Goal: Navigation & Orientation: Understand site structure

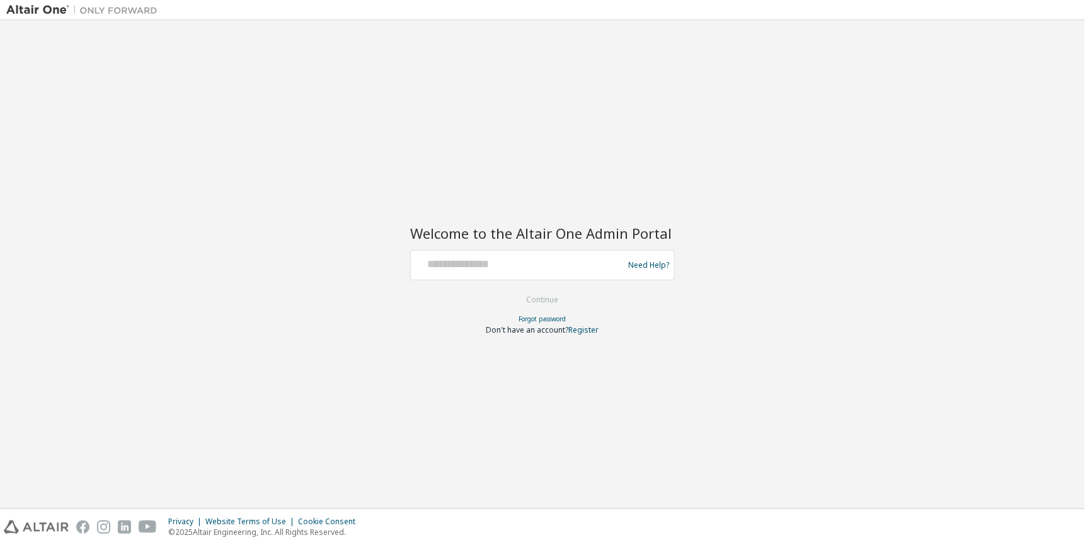
click at [503, 274] on div at bounding box center [519, 265] width 206 height 24
click at [498, 267] on input "text" at bounding box center [519, 262] width 206 height 18
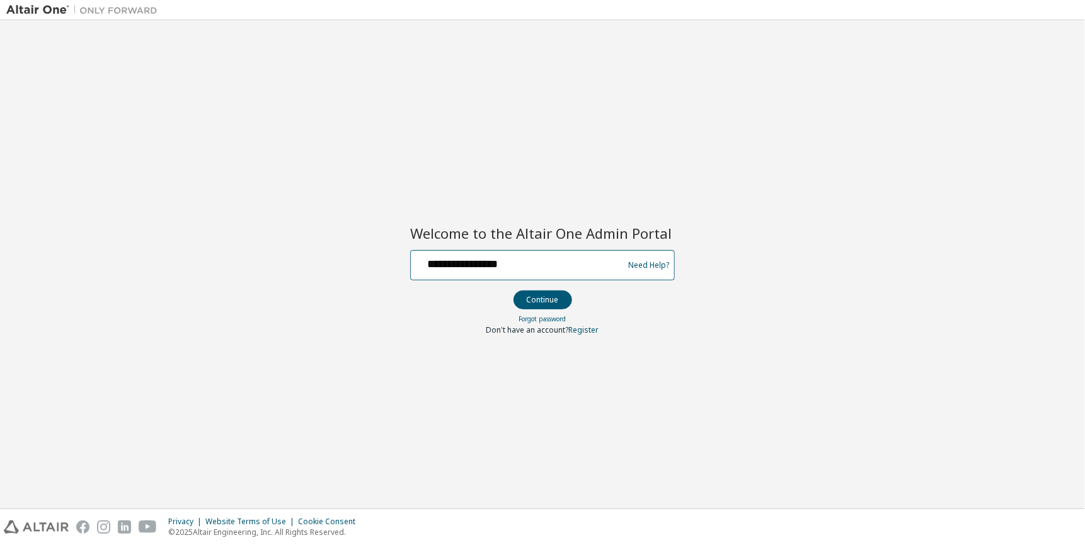
type input "**********"
click at [514, 290] on button "Continue" at bounding box center [543, 299] width 59 height 19
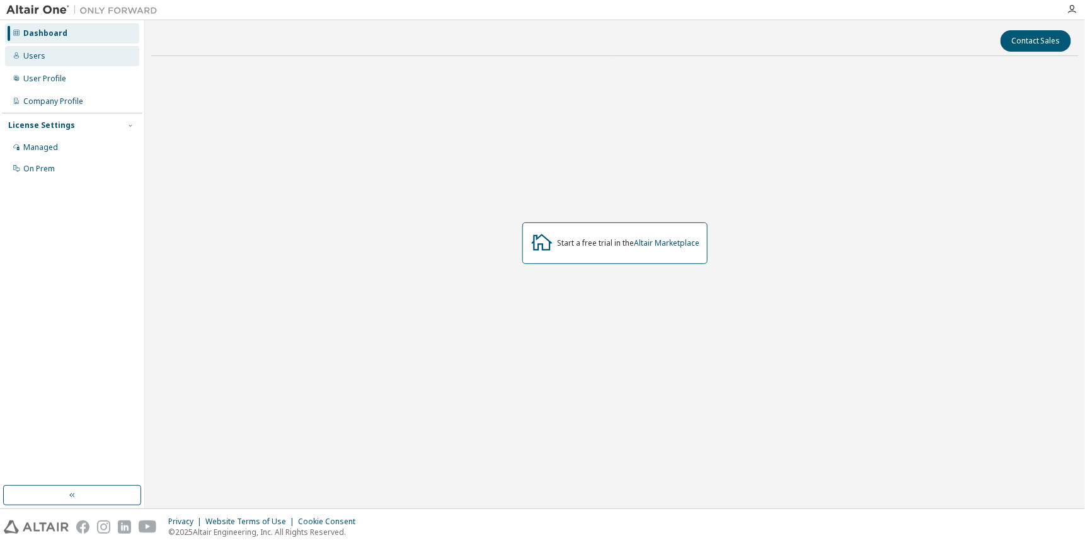
click at [30, 59] on div "Users" at bounding box center [34, 56] width 22 height 10
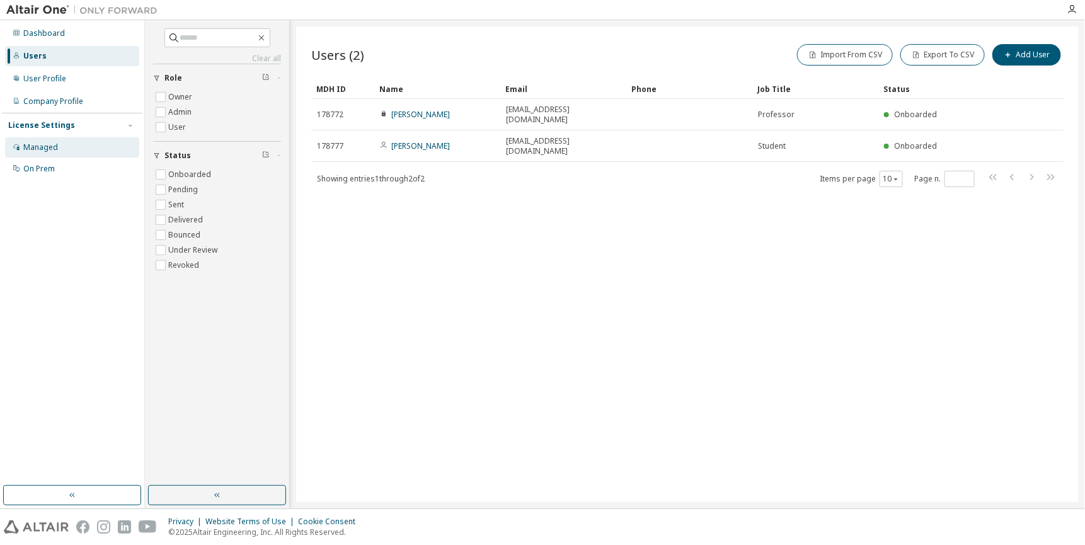
click at [49, 146] on div "Managed" at bounding box center [40, 147] width 35 height 10
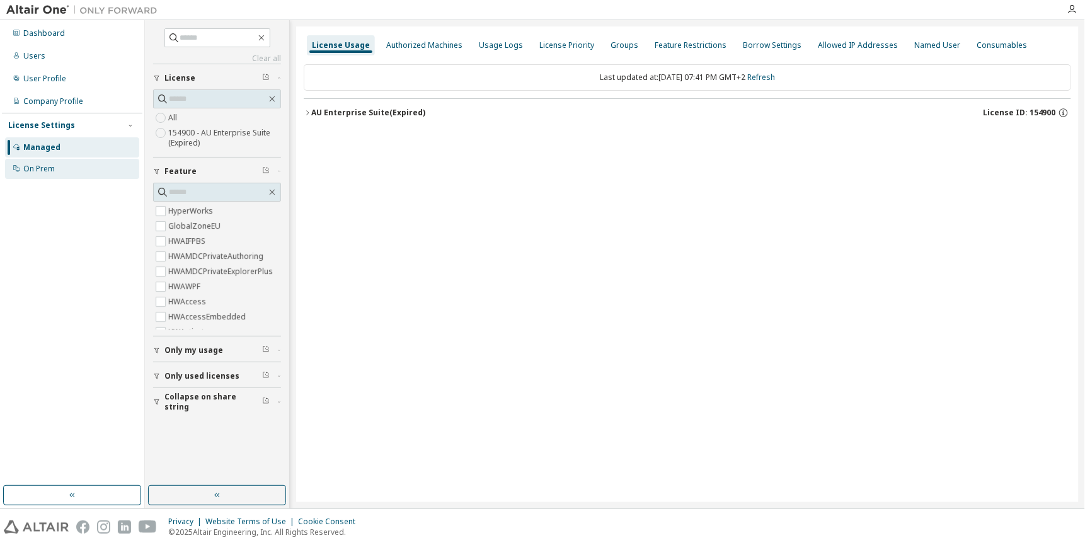
click at [44, 166] on div "On Prem" at bounding box center [39, 169] width 32 height 10
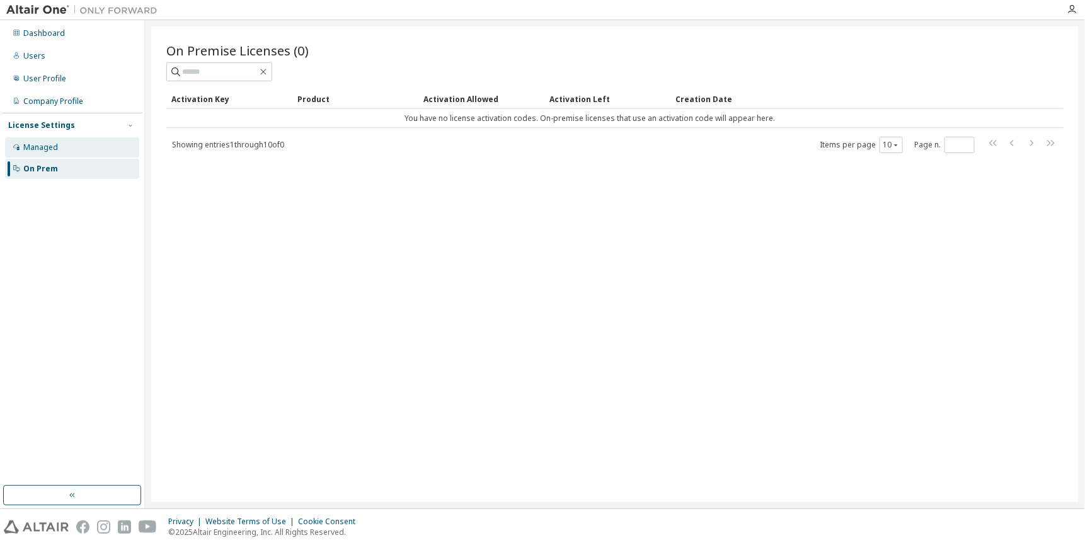
click at [60, 149] on div "Managed" at bounding box center [72, 147] width 134 height 20
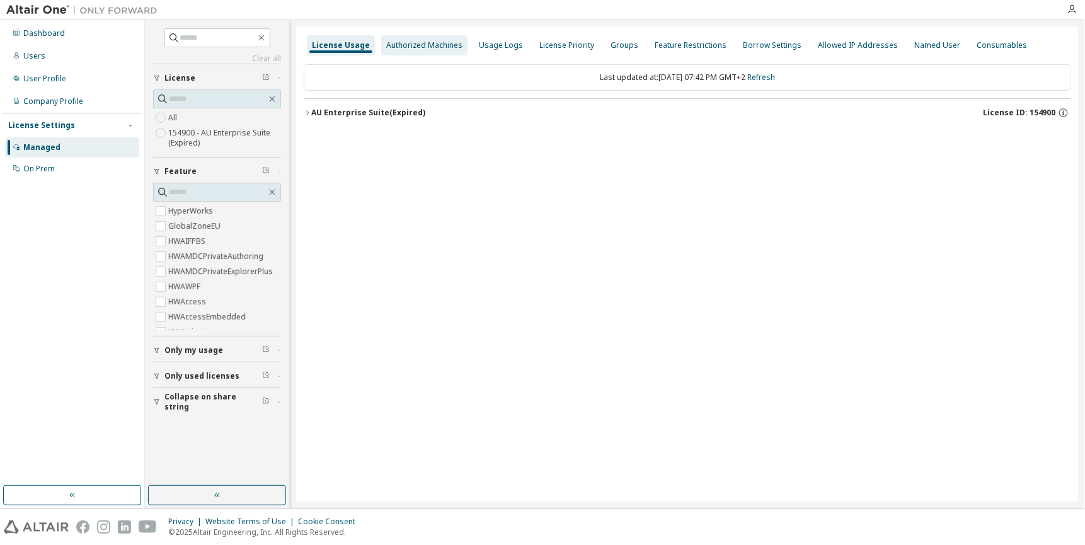
click at [430, 45] on div "Authorized Machines" at bounding box center [424, 45] width 76 height 10
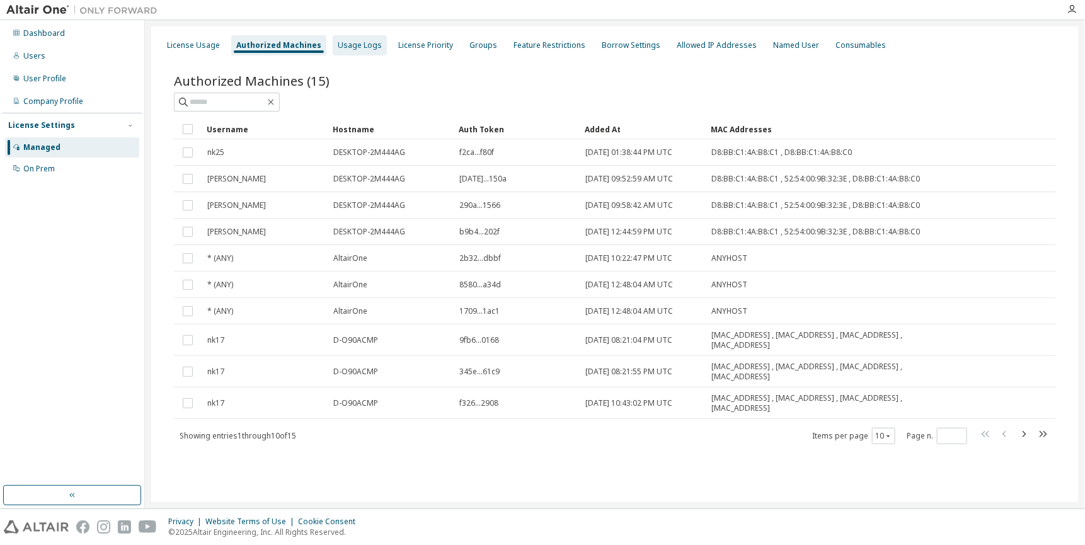
click at [350, 49] on div "Usage Logs" at bounding box center [360, 45] width 44 height 10
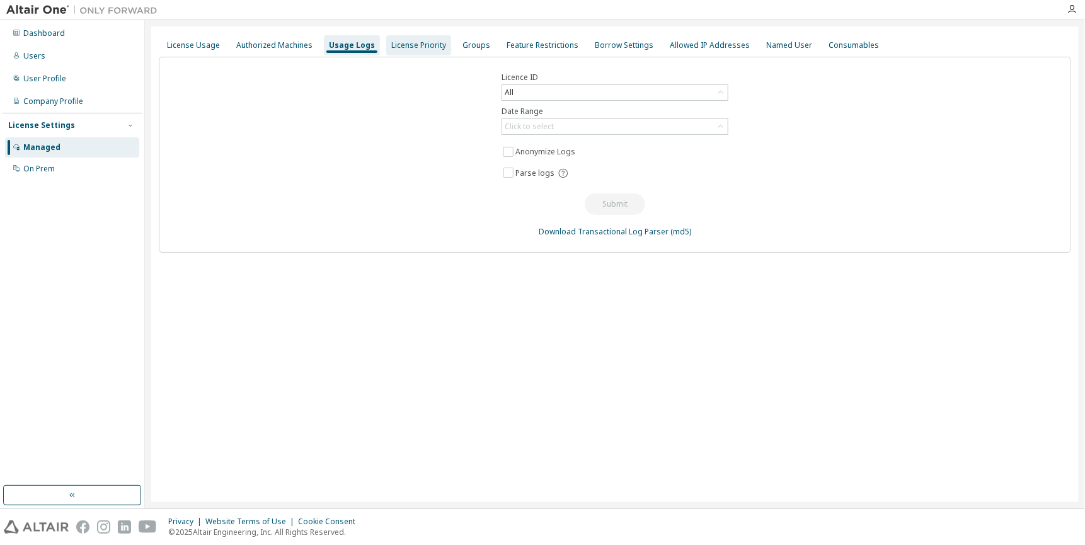
click at [406, 40] on div "License Priority" at bounding box center [418, 45] width 55 height 10
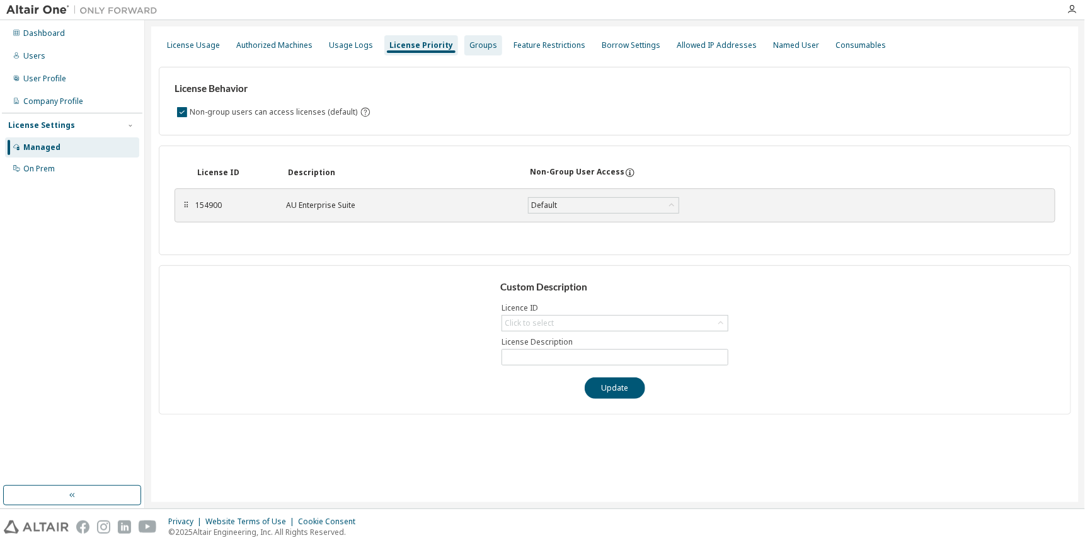
click at [474, 45] on div "Groups" at bounding box center [483, 45] width 28 height 10
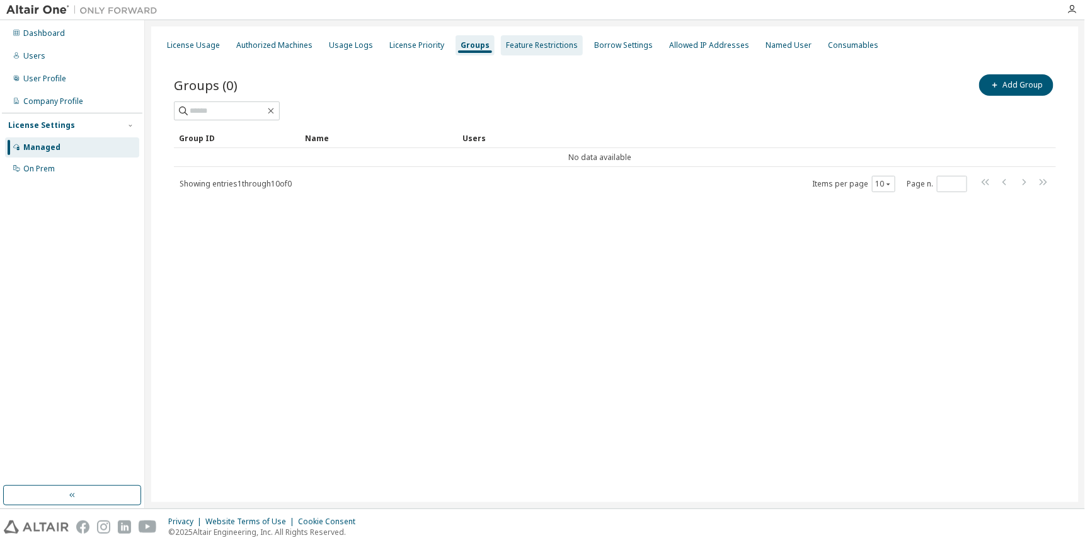
click at [519, 47] on div "Feature Restrictions" at bounding box center [542, 45] width 72 height 10
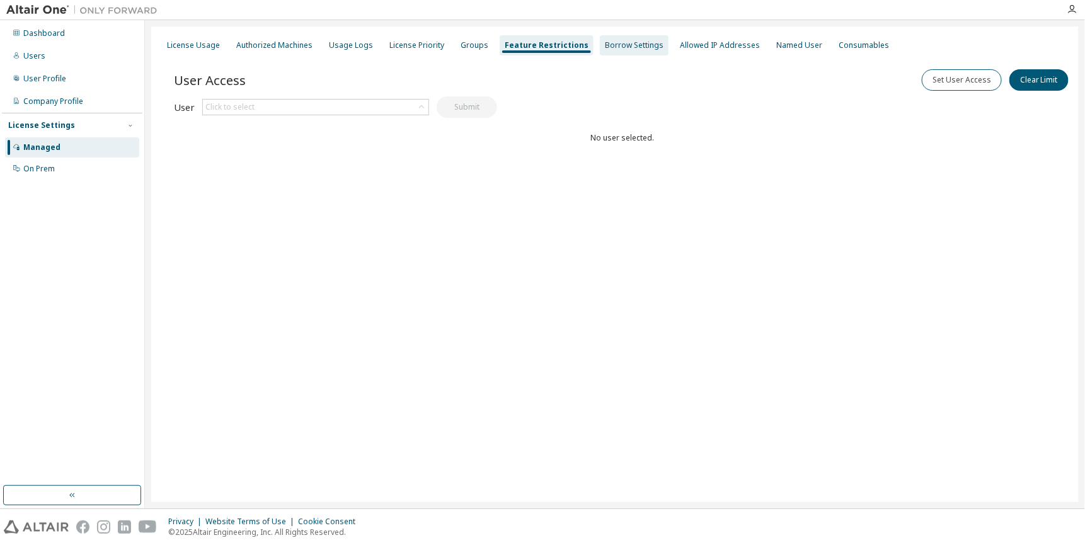
click at [607, 46] on div "Borrow Settings" at bounding box center [634, 45] width 59 height 10
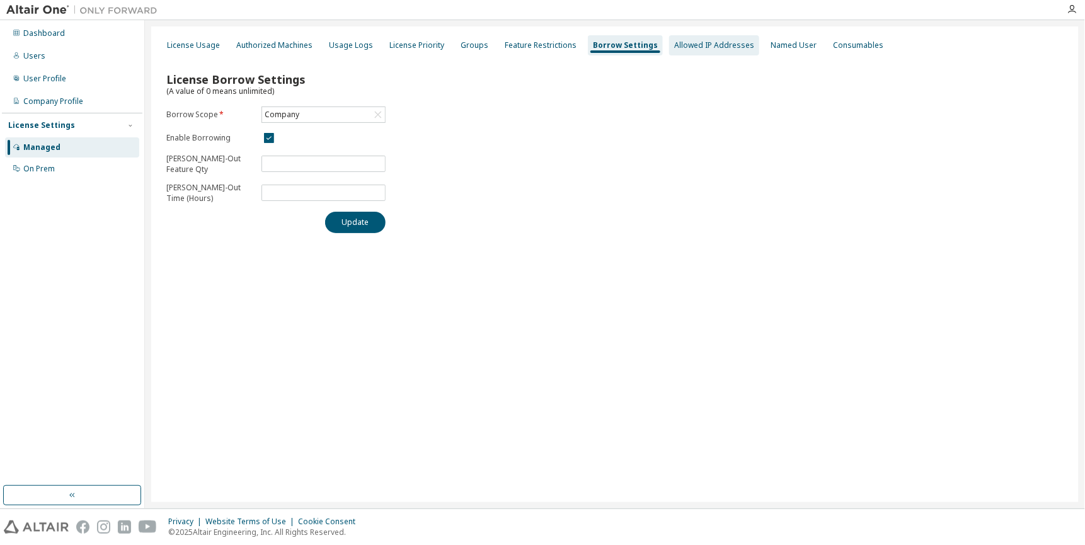
click at [684, 45] on div "Allowed IP Addresses" at bounding box center [714, 45] width 80 height 10
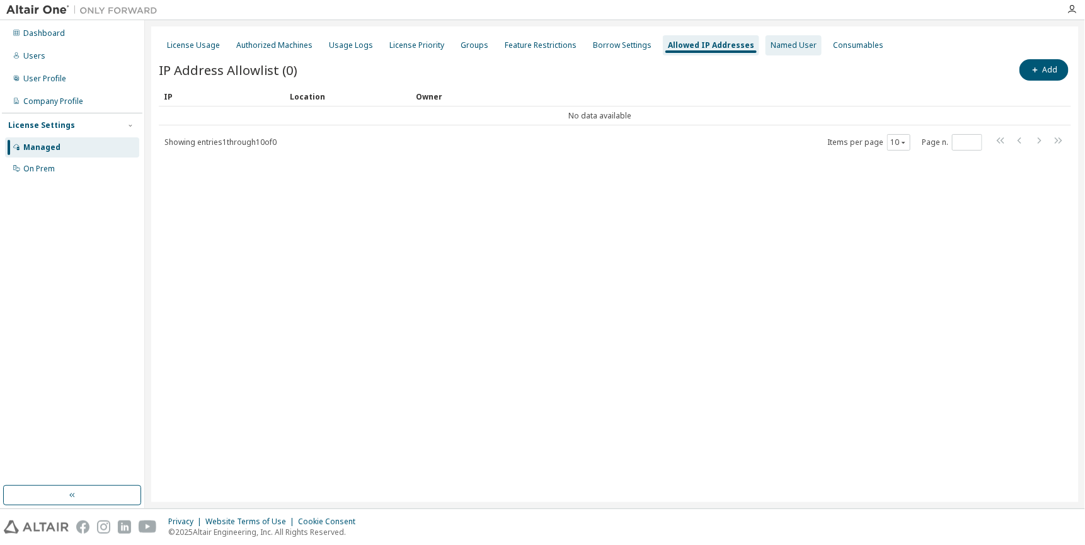
click at [771, 45] on div "Named User" at bounding box center [794, 45] width 46 height 10
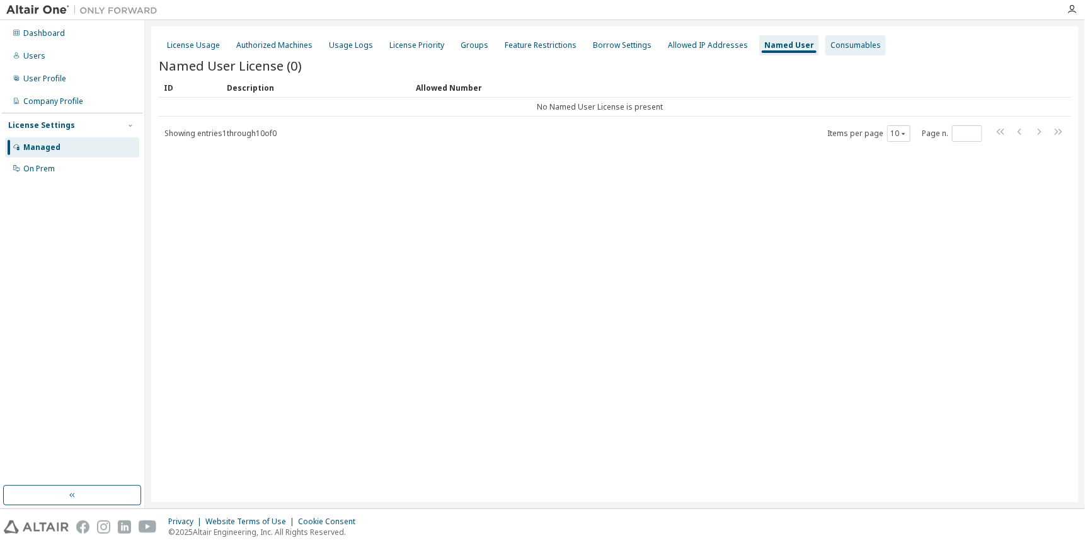
click at [842, 45] on div "Consumables" at bounding box center [855, 45] width 50 height 10
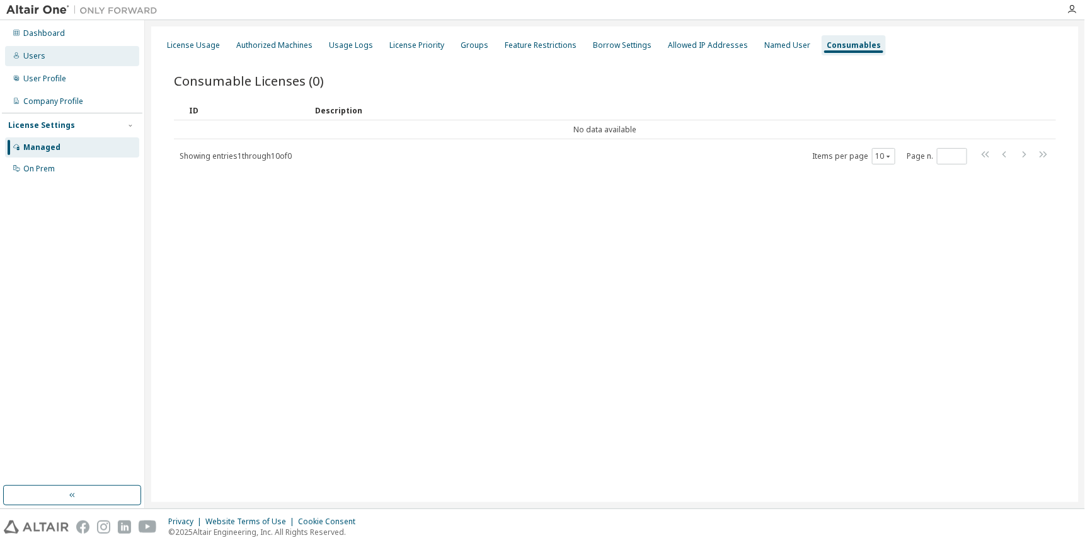
click at [45, 54] on div "Users" at bounding box center [72, 56] width 134 height 20
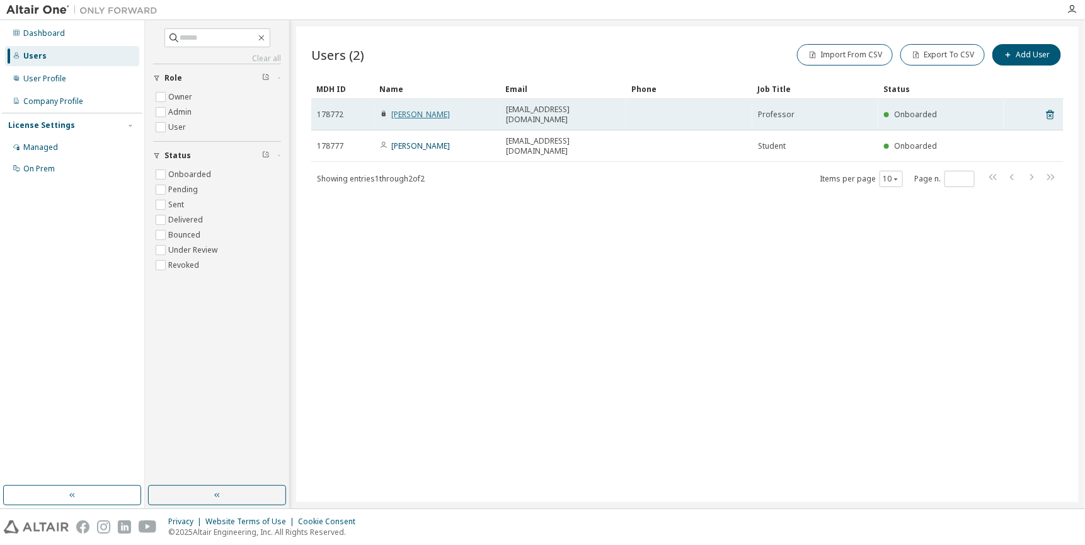
click at [433, 112] on link "[PERSON_NAME]" at bounding box center [420, 114] width 59 height 11
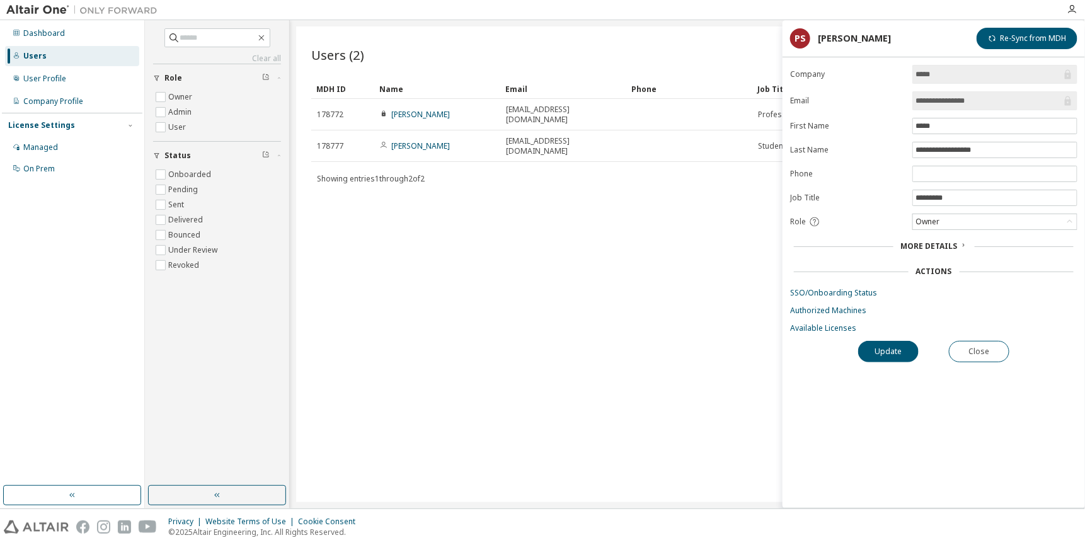
click at [958, 241] on div "More Details" at bounding box center [934, 246] width 66 height 10
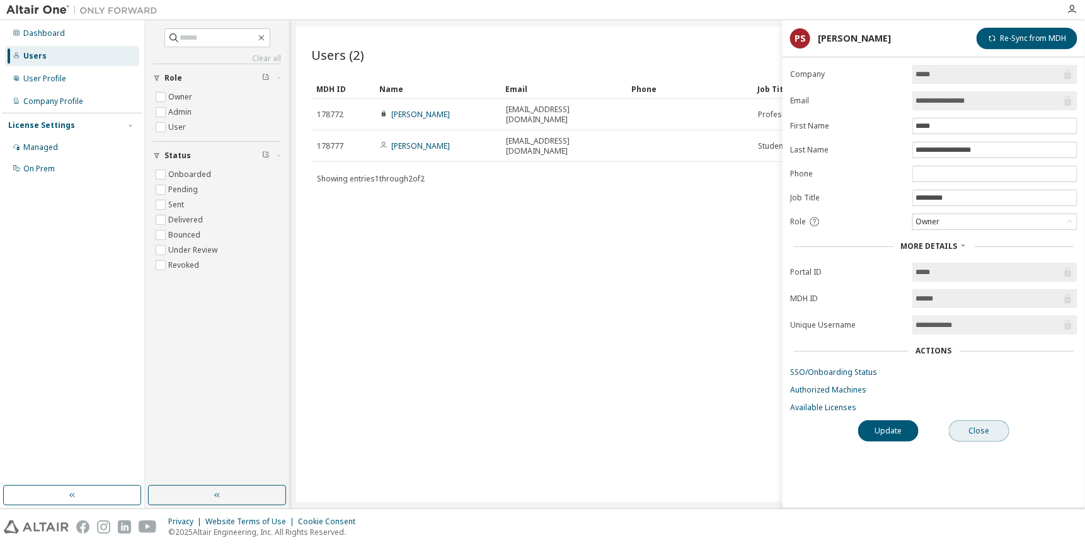
click at [977, 425] on button "Close" at bounding box center [979, 430] width 60 height 21
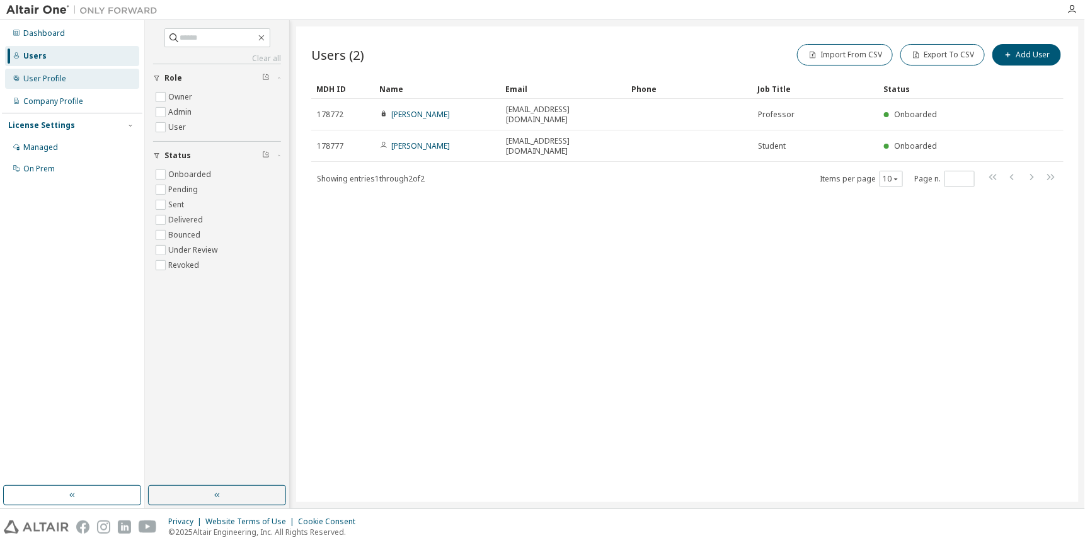
click at [51, 79] on div "User Profile" at bounding box center [44, 79] width 43 height 10
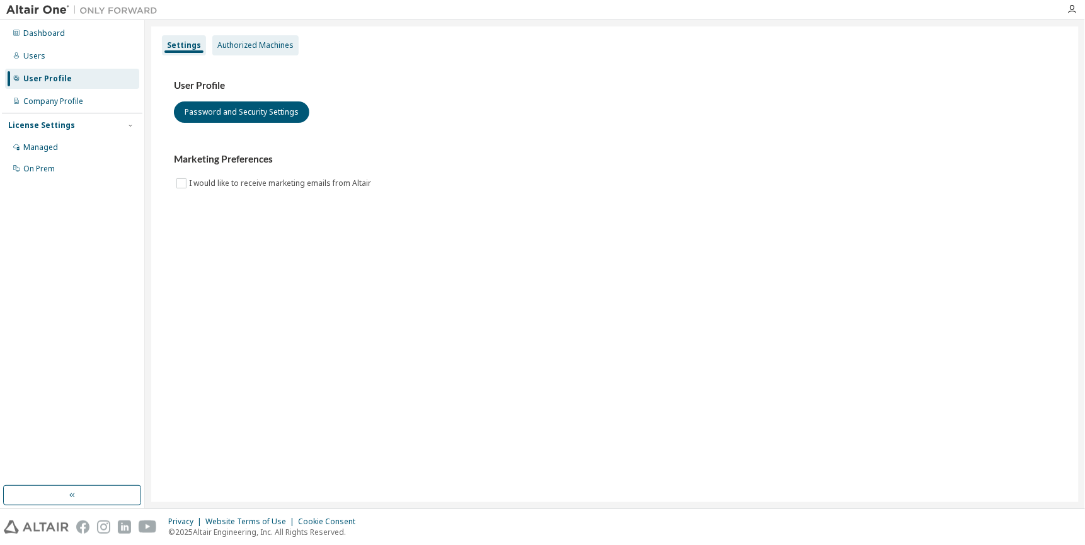
click at [224, 46] on div "Authorized Machines" at bounding box center [255, 45] width 76 height 10
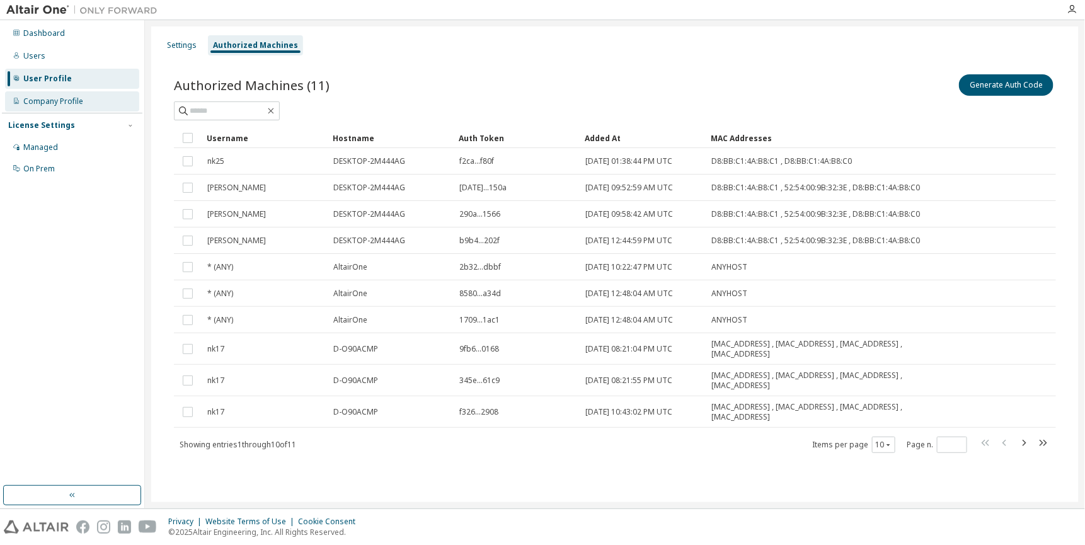
click at [49, 100] on div "Company Profile" at bounding box center [53, 101] width 60 height 10
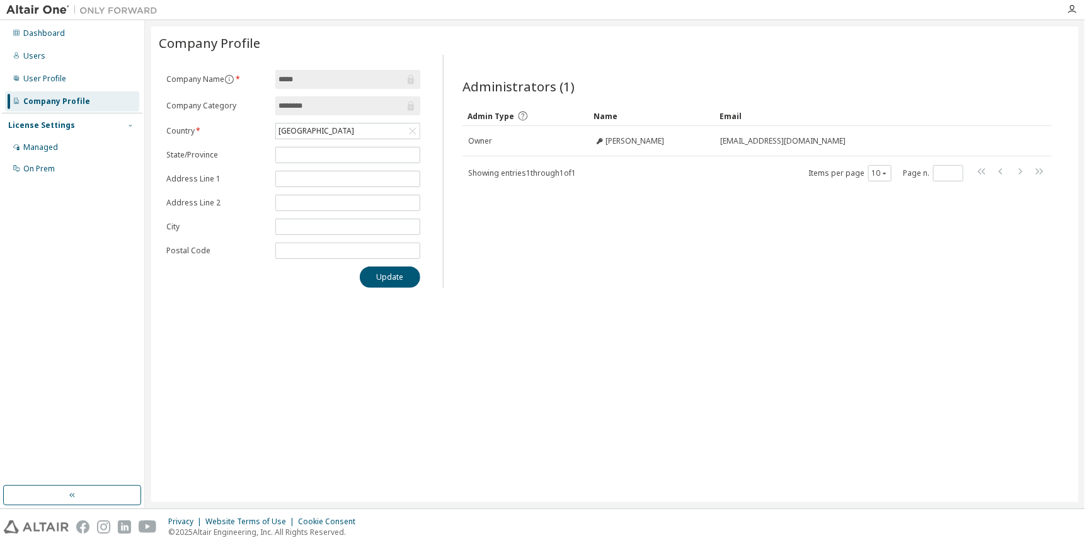
click at [129, 125] on icon "button" at bounding box center [130, 126] width 3 height 2
click at [129, 125] on icon "button" at bounding box center [130, 125] width 3 height 2
click at [49, 148] on div "Managed" at bounding box center [40, 147] width 35 height 10
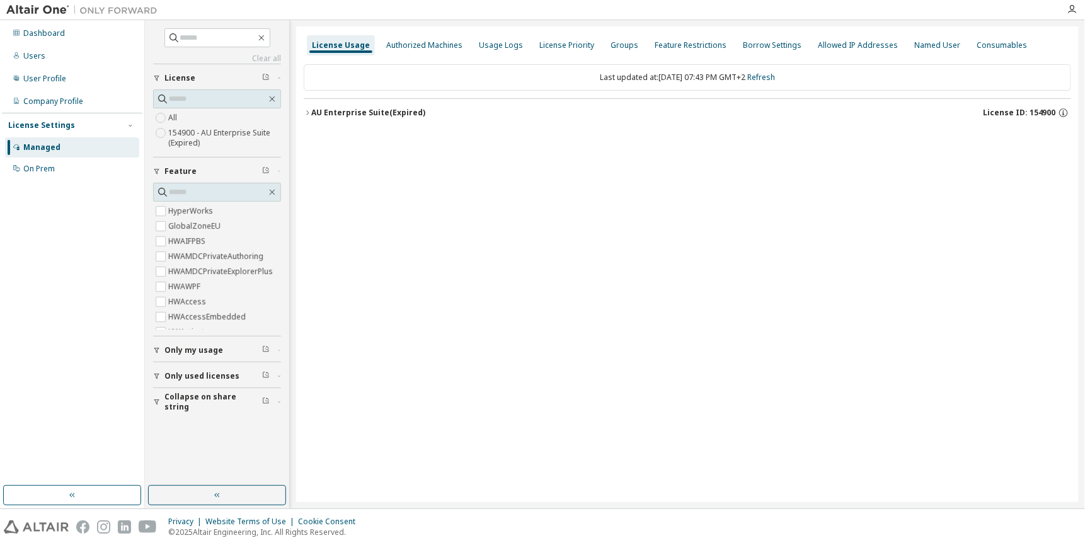
click at [309, 112] on icon "button" at bounding box center [308, 113] width 8 height 8
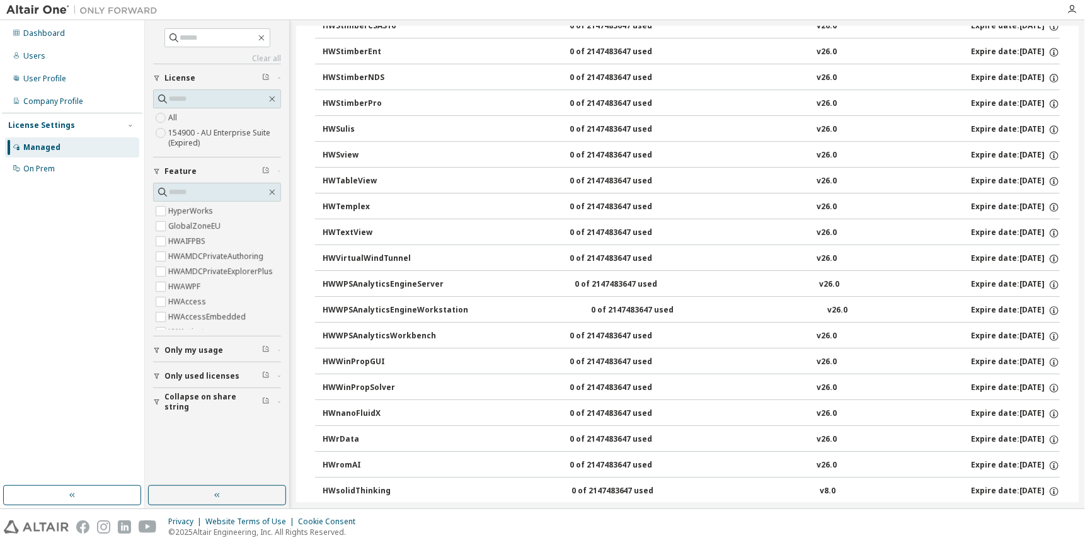
scroll to position [8121, 0]
